Goal: Find specific page/section: Find specific page/section

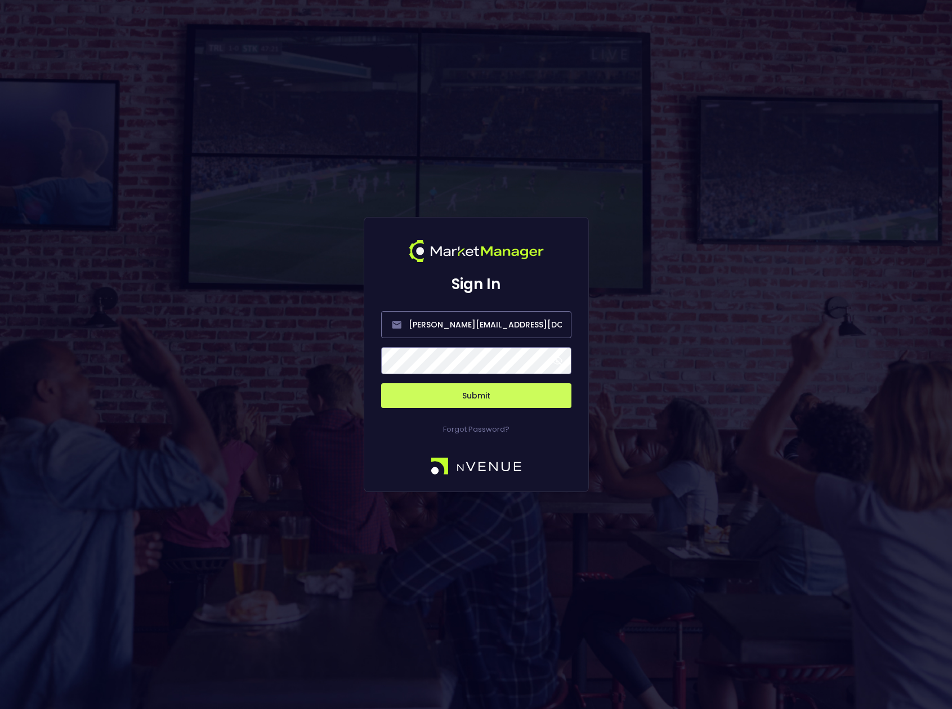
click at [556, 364] on span at bounding box center [558, 360] width 10 height 10
click at [487, 397] on button "Submit" at bounding box center [476, 395] width 190 height 25
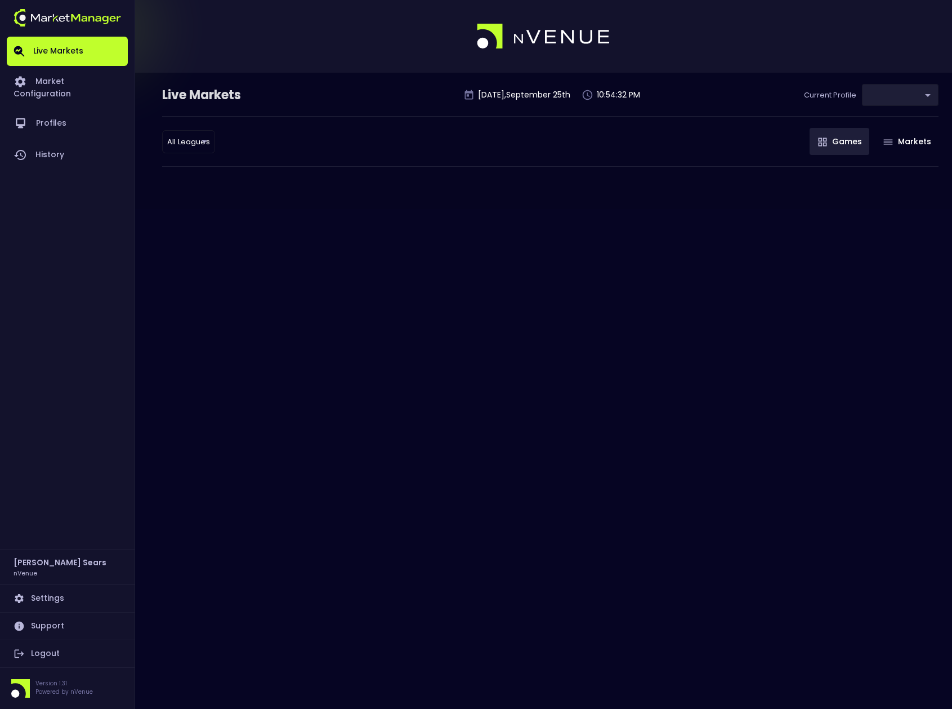
type input "d66ee90f-df8e-430e-a05c-aaf70ad95ad9"
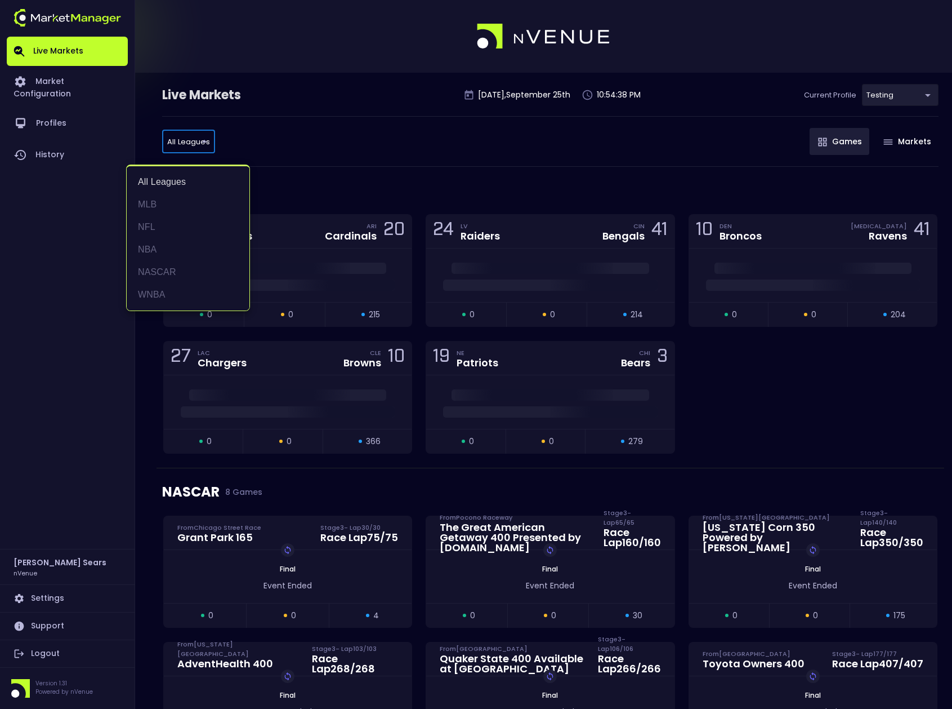
click at [156, 203] on li "MLB" at bounding box center [188, 204] width 123 height 23
type input "MLB"
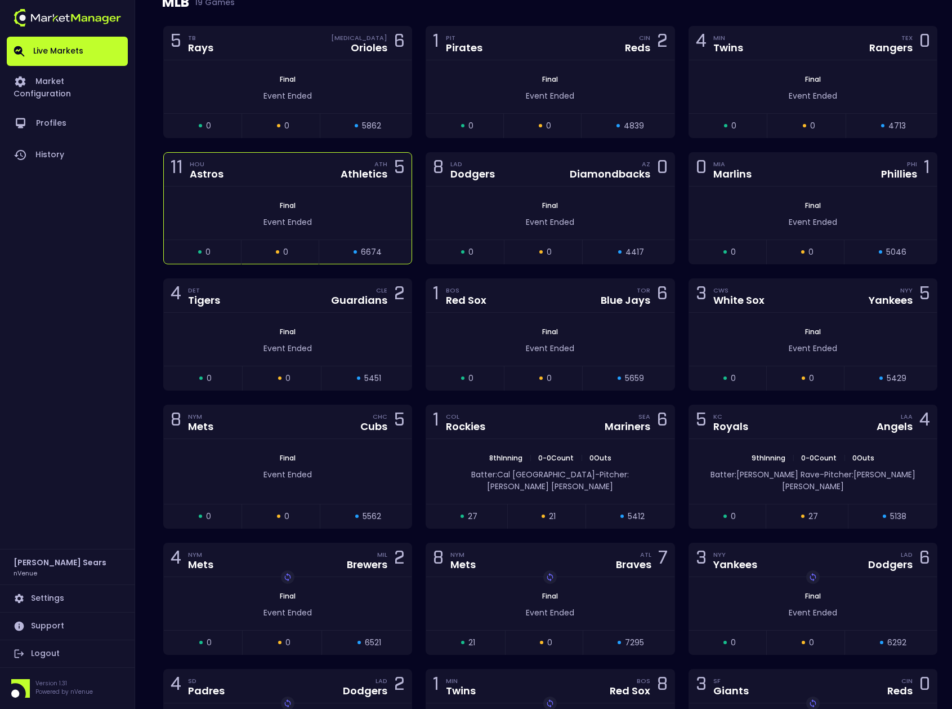
scroll to position [190, 0]
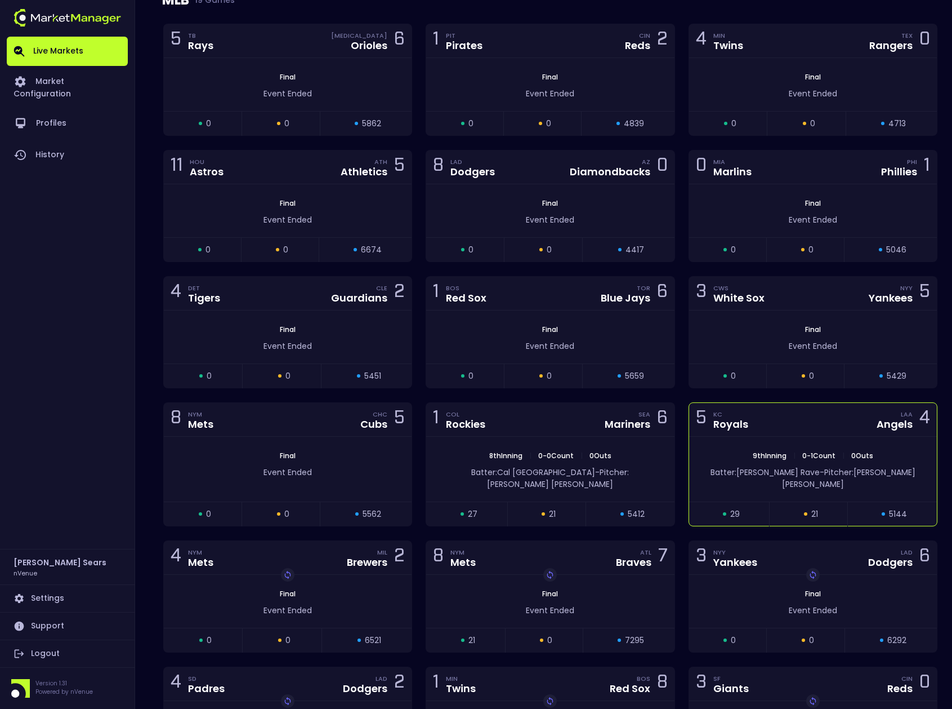
click at [770, 443] on div "9th Inning | 0 - 1 Count | 0 Outs Batter: John Rave - Pitcher: Sam Bachman" at bounding box center [813, 468] width 248 height 65
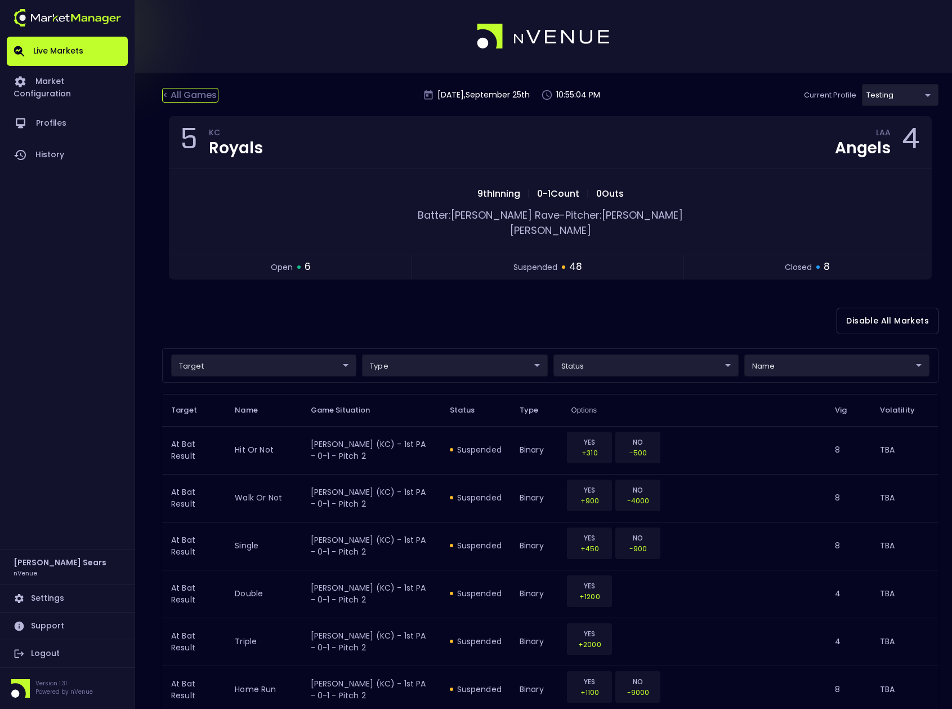
click at [189, 94] on div "< All Games" at bounding box center [190, 95] width 56 height 15
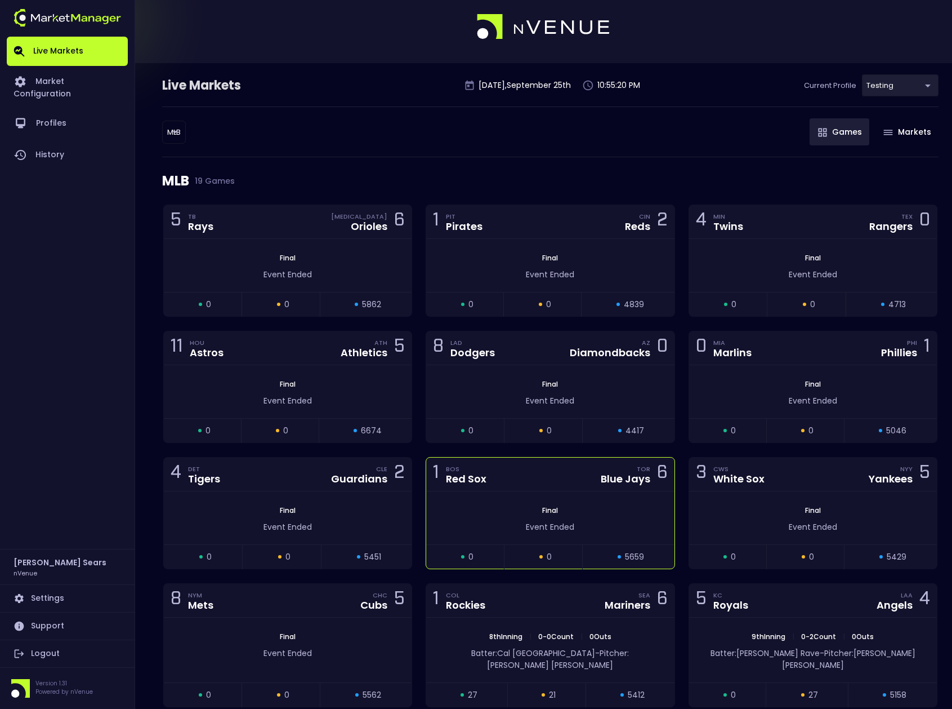
scroll to position [14, 0]
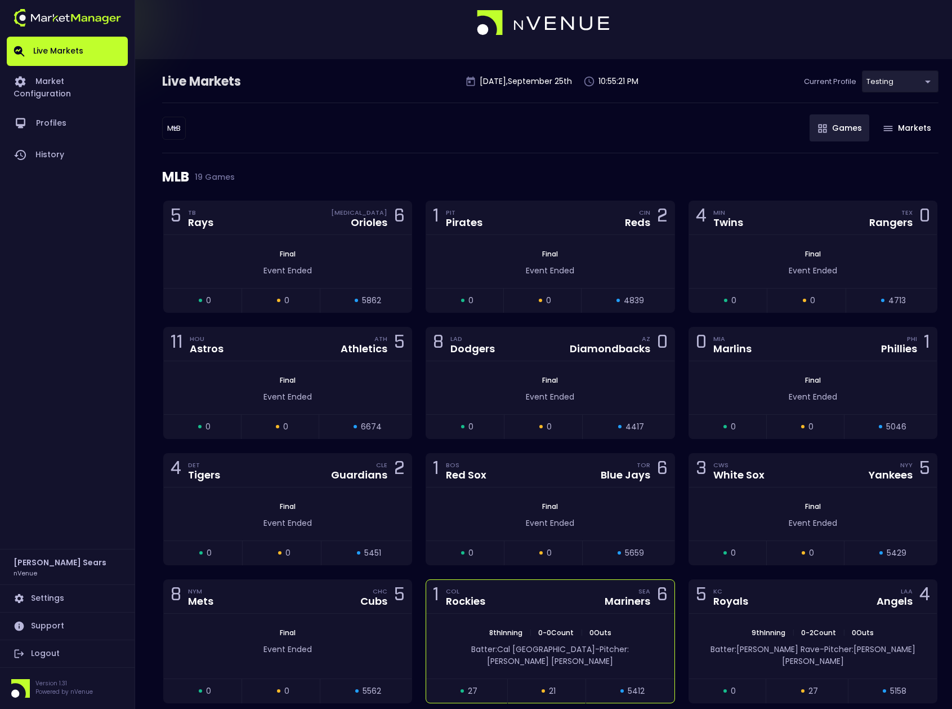
click at [540, 594] on div "1 COL Rockies SEA Mariners 6" at bounding box center [550, 597] width 248 height 34
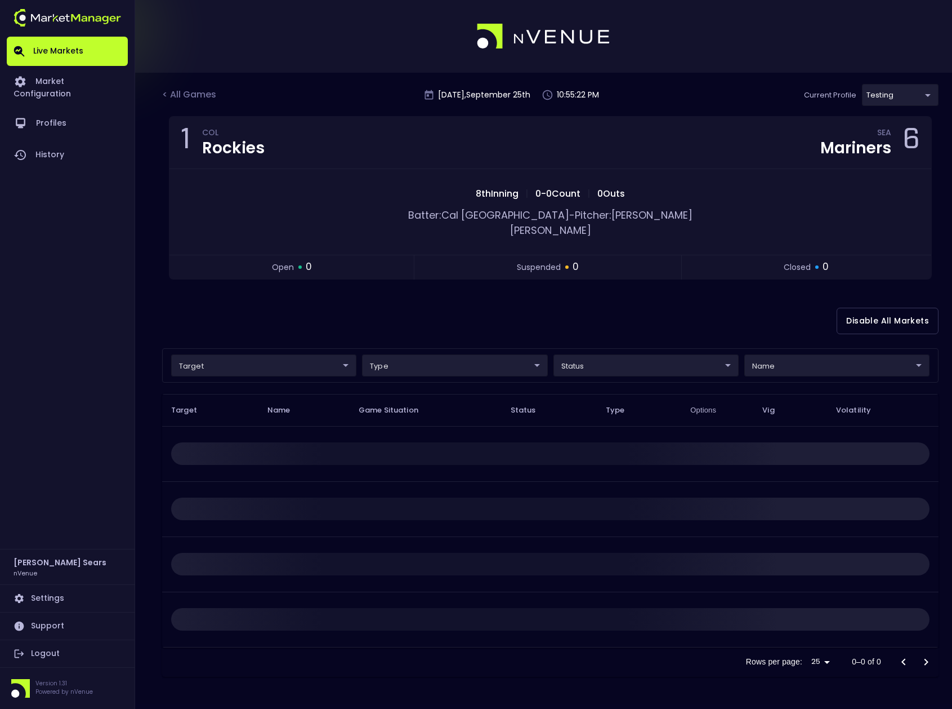
scroll to position [0, 0]
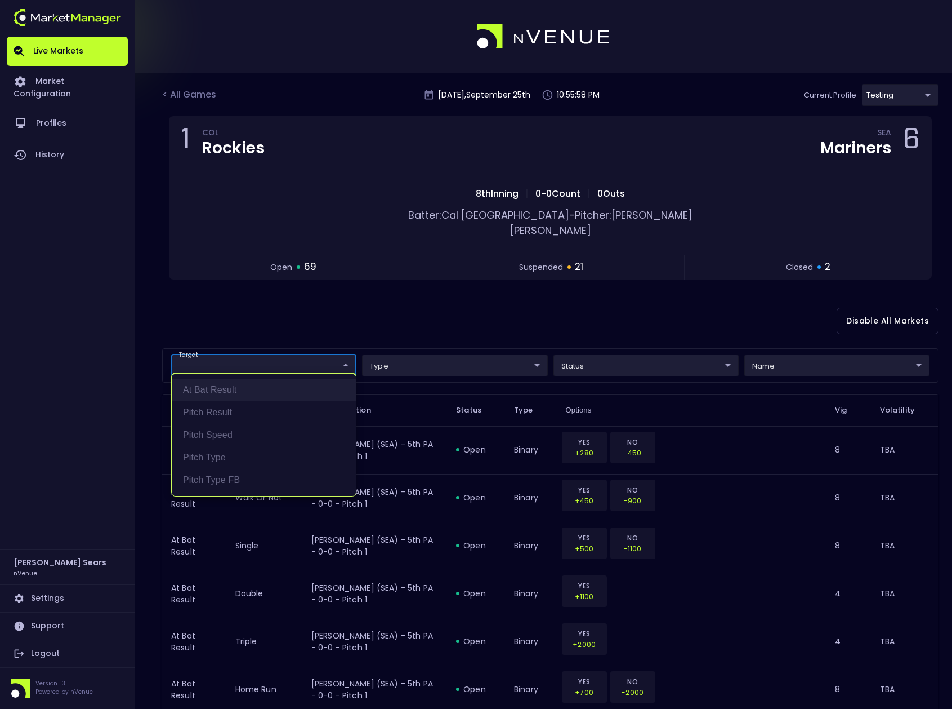
click at [238, 387] on li "At Bat Result" at bounding box center [264, 389] width 184 height 23
type input "At Bat Result"
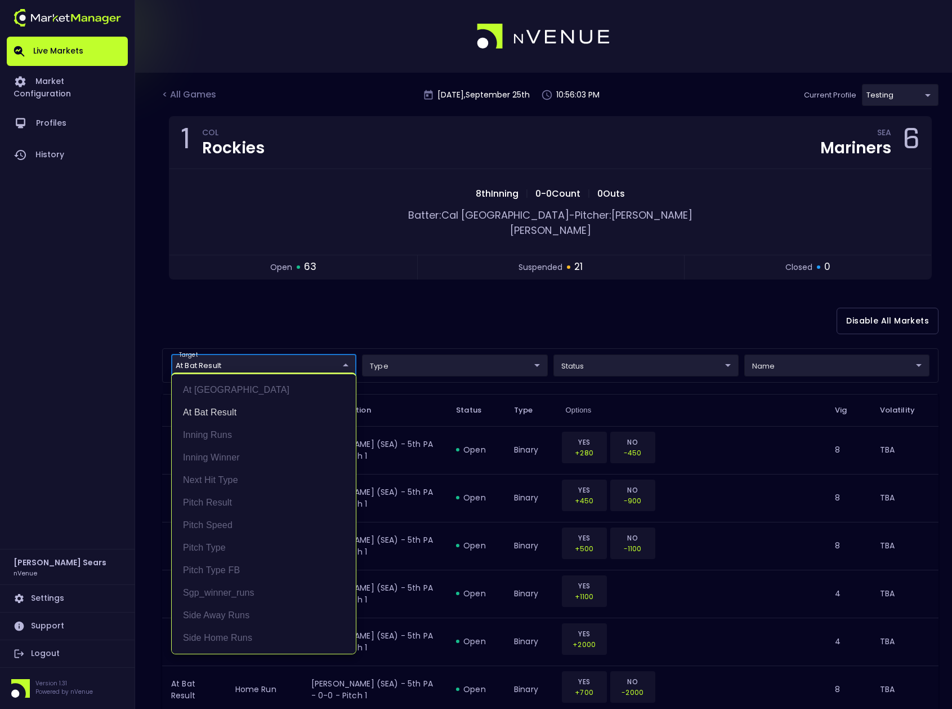
click at [619, 354] on div at bounding box center [476, 354] width 952 height 709
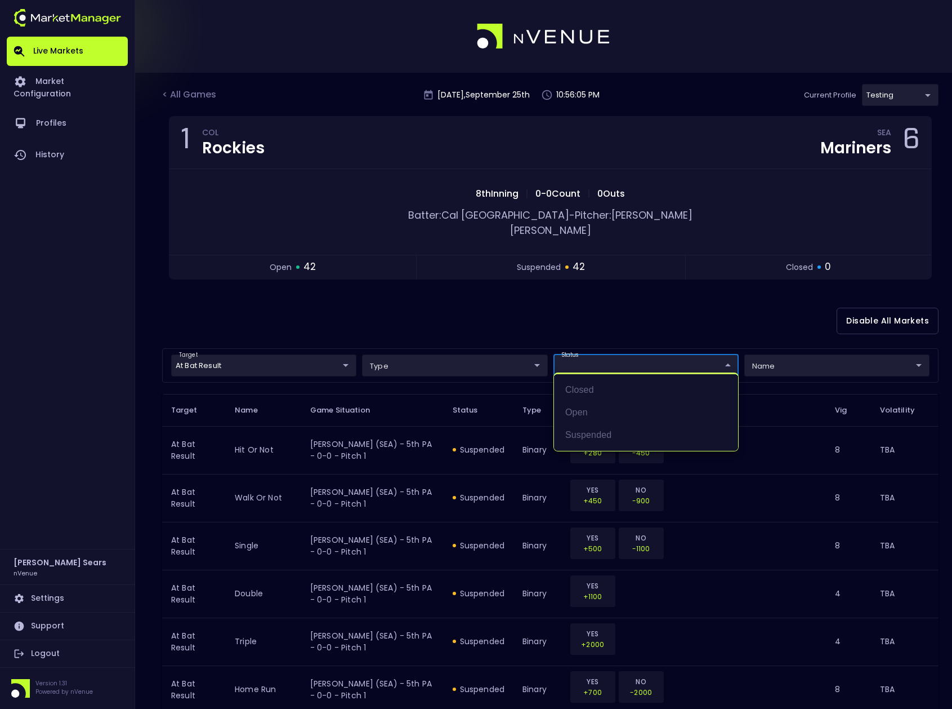
click at [770, 355] on div at bounding box center [476, 354] width 952 height 709
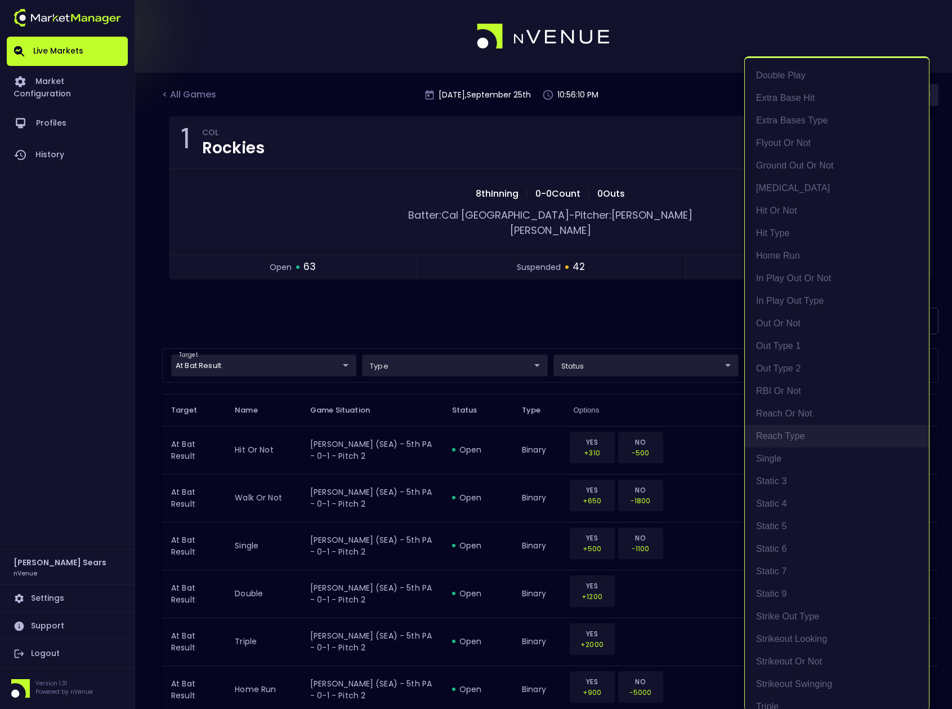
scroll to position [78, 0]
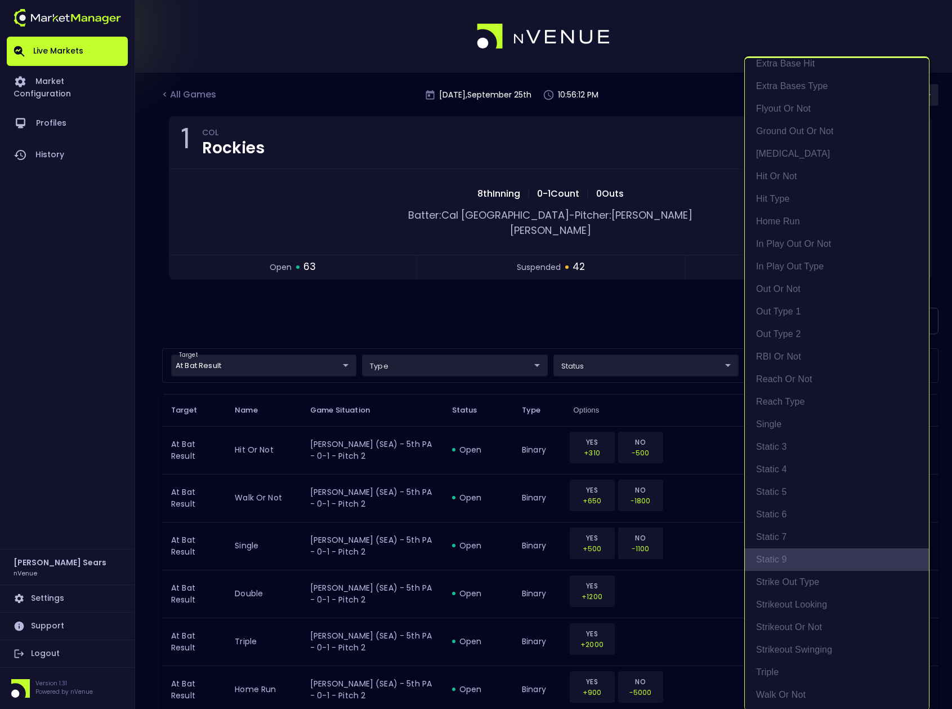
click at [788, 558] on li "Static 9" at bounding box center [837, 559] width 184 height 23
type input "Static 9"
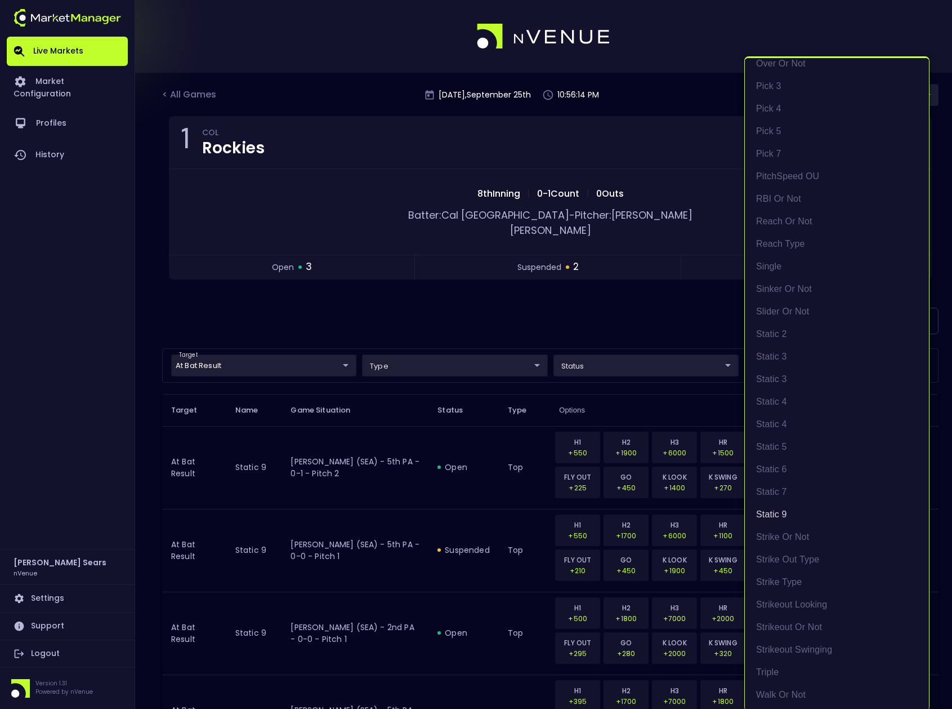
click at [602, 309] on div at bounding box center [476, 354] width 952 height 709
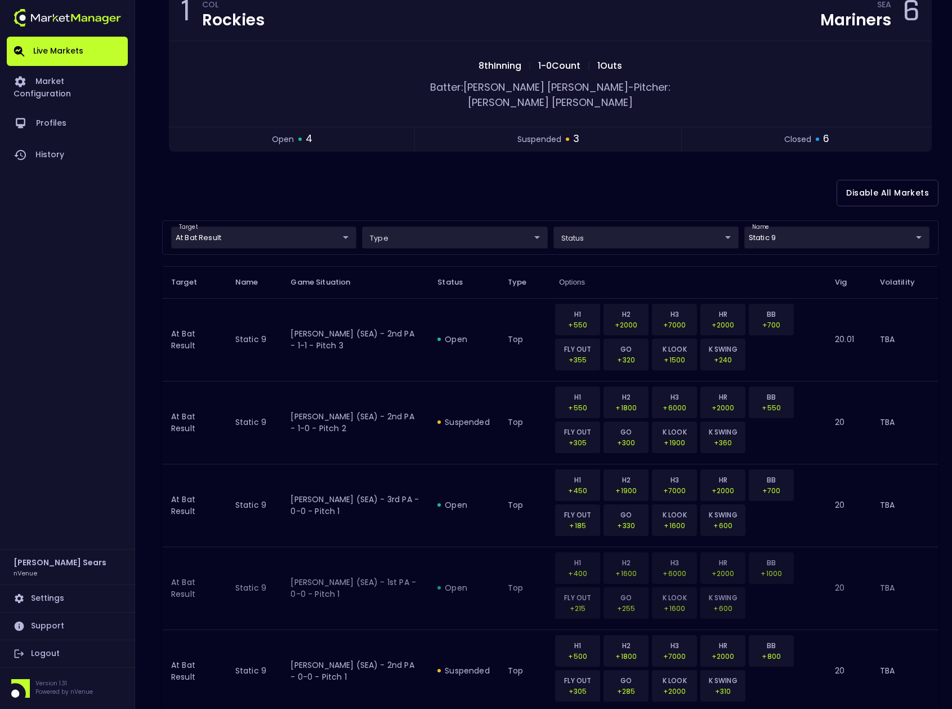
scroll to position [0, 0]
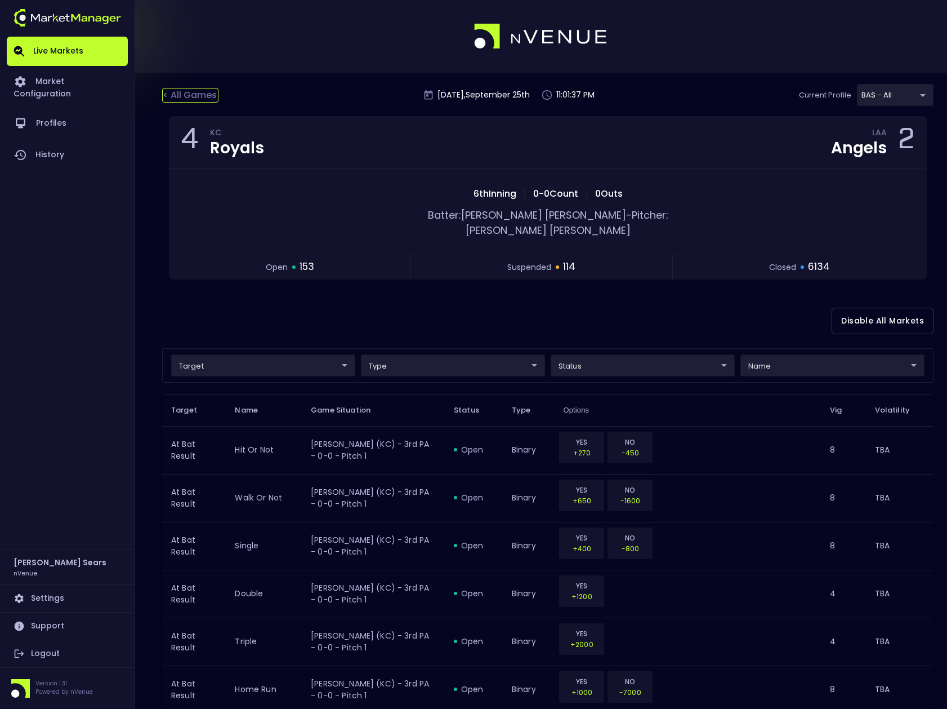
click at [201, 95] on div "< All Games" at bounding box center [190, 95] width 56 height 15
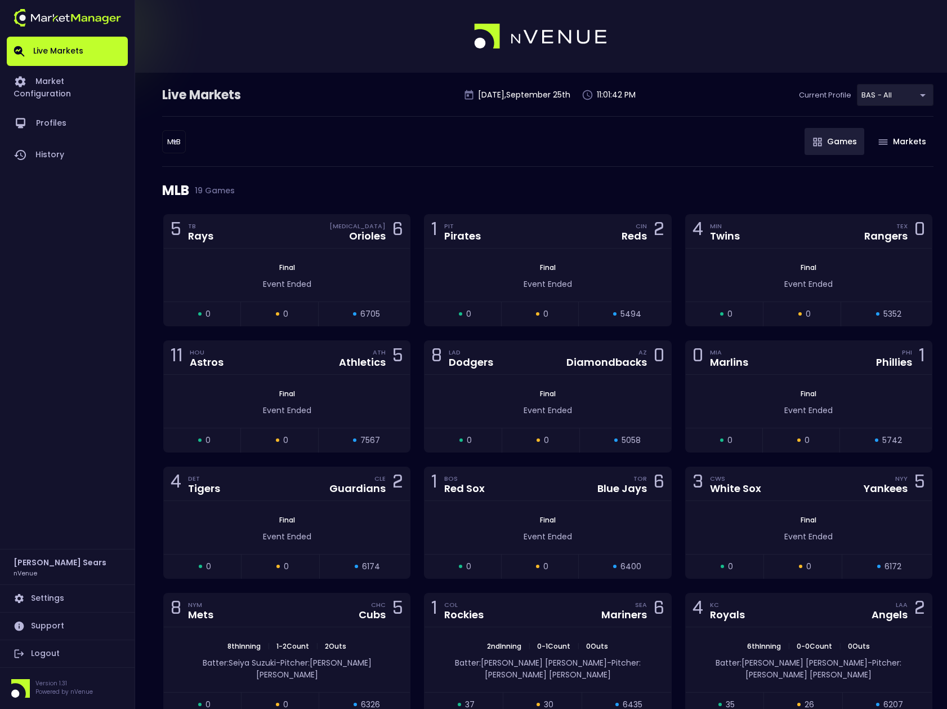
click at [172, 142] on body "Live Markets Market Configuration Profiles History Bruce Sears nVenue Settings …" at bounding box center [473, 582] width 947 height 1164
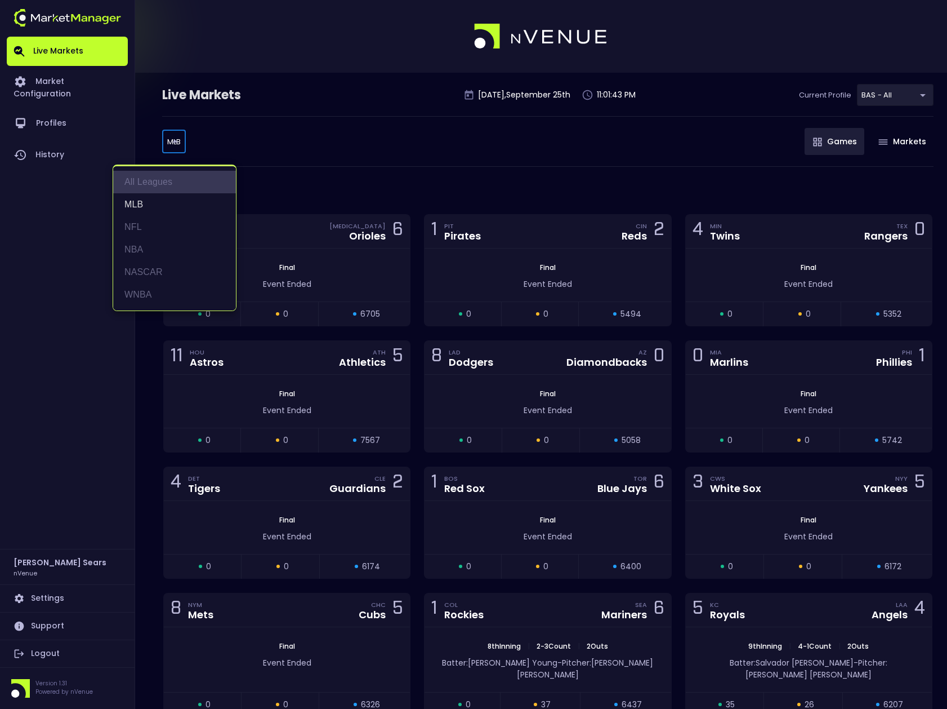
click at [158, 182] on li "All Leagues" at bounding box center [174, 182] width 123 height 23
type input "all leagues"
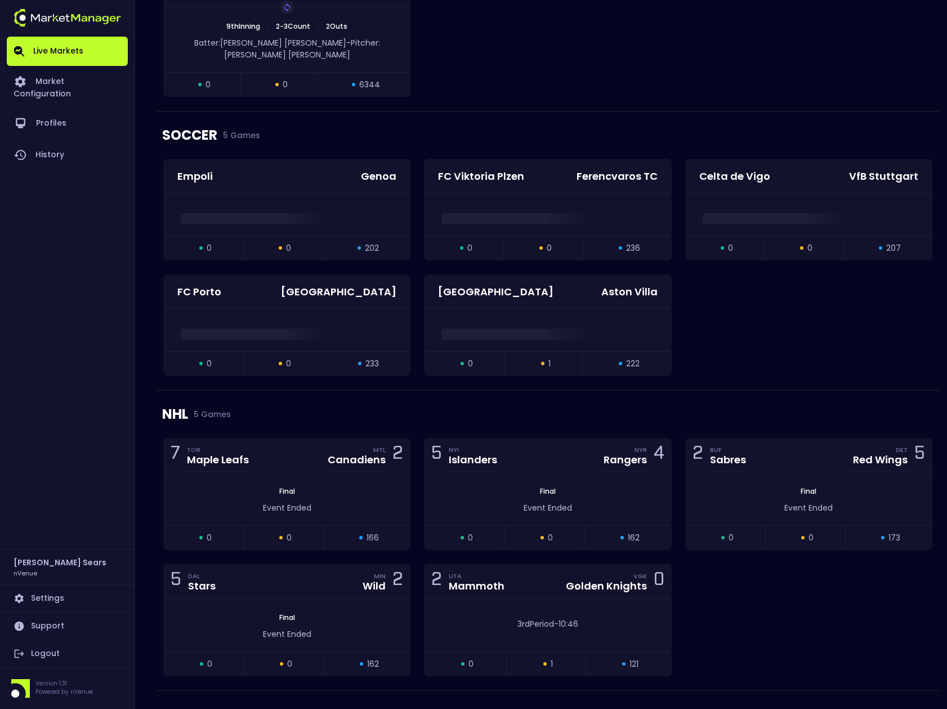
scroll to position [2453, 0]
click at [567, 617] on span "09:43" at bounding box center [569, 622] width 22 height 11
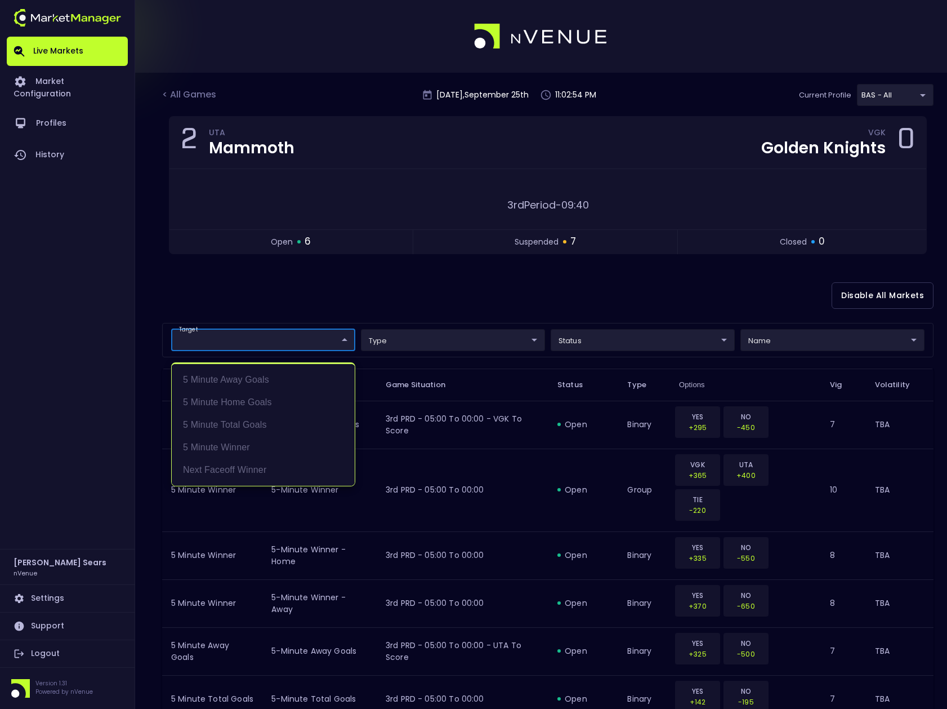
click at [339, 341] on body "Live Markets Market Configuration Profiles History Bruce Sears nVenue Settings …" at bounding box center [473, 574] width 947 height 1149
click at [378, 311] on div at bounding box center [473, 354] width 947 height 709
click at [337, 341] on body "Live Markets Market Configuration Profiles History Bruce Sears nVenue Settings …" at bounding box center [473, 574] width 947 height 1149
click at [243, 446] on li "5 Minute Winner" at bounding box center [263, 447] width 183 height 23
type input "5 Minute Winner"
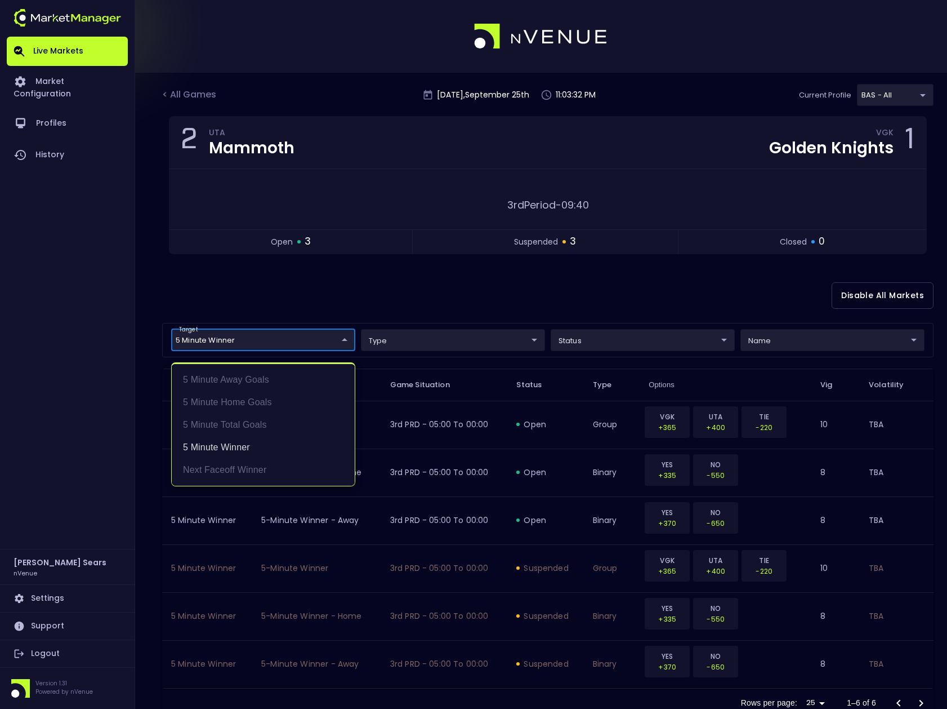
click at [398, 298] on div at bounding box center [473, 354] width 947 height 709
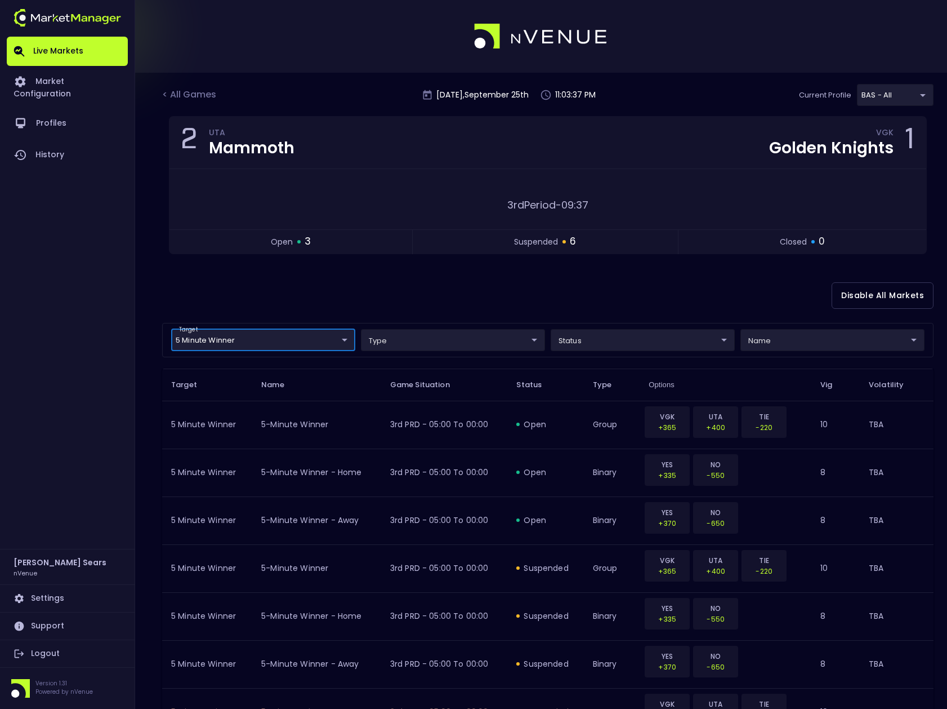
click at [650, 340] on body "Live Markets Market Configuration Profiles History Bruce Sears nVenue Settings …" at bounding box center [473, 444] width 947 height 888
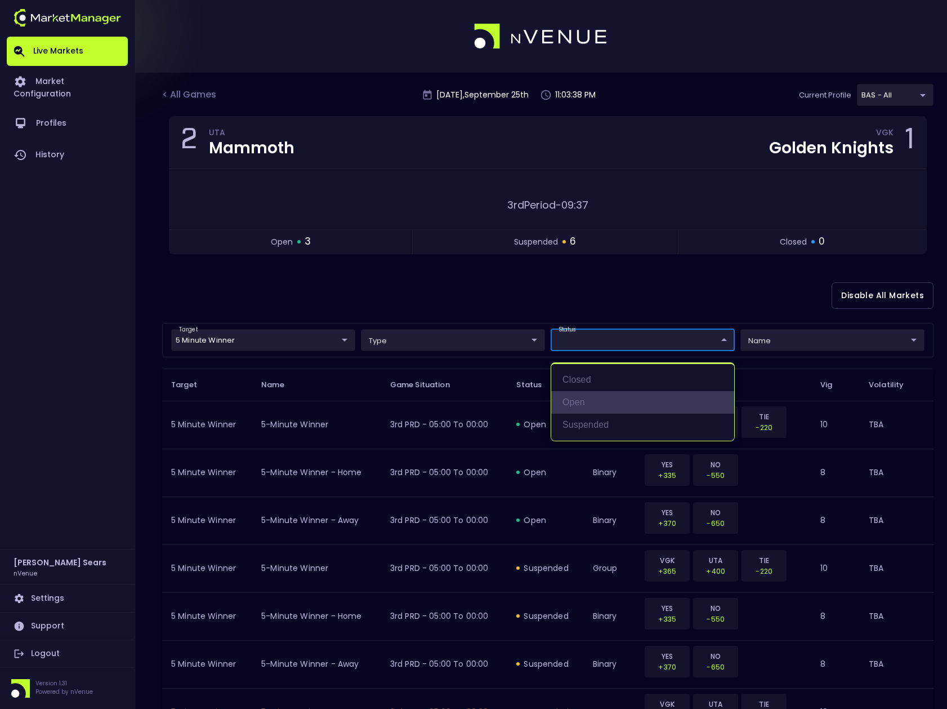
click at [582, 406] on li "open" at bounding box center [642, 402] width 183 height 23
type input "open"
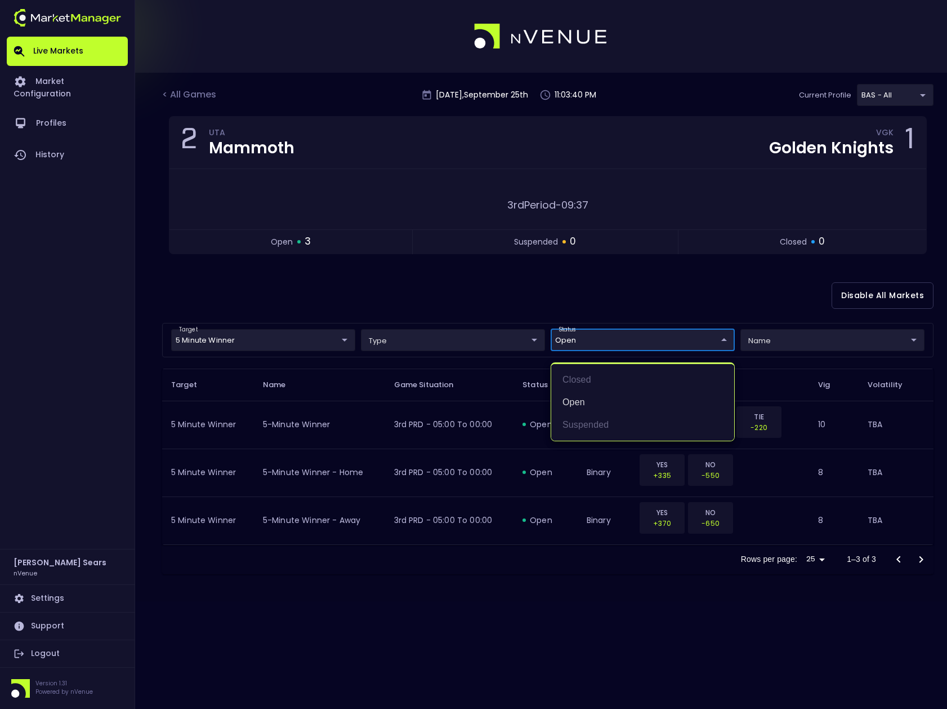
click at [777, 344] on div at bounding box center [473, 354] width 947 height 709
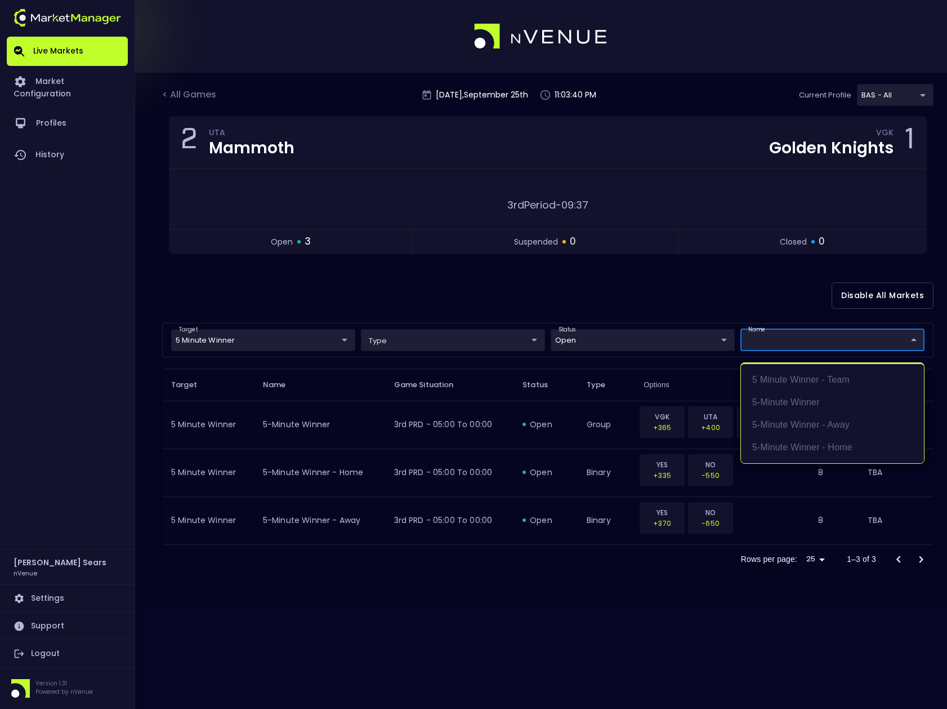
click at [777, 344] on body "Live Markets Market Configuration Profiles History Bruce Sears nVenue Settings …" at bounding box center [473, 354] width 947 height 709
click at [658, 304] on div at bounding box center [473, 354] width 947 height 709
